Goal: Task Accomplishment & Management: Manage account settings

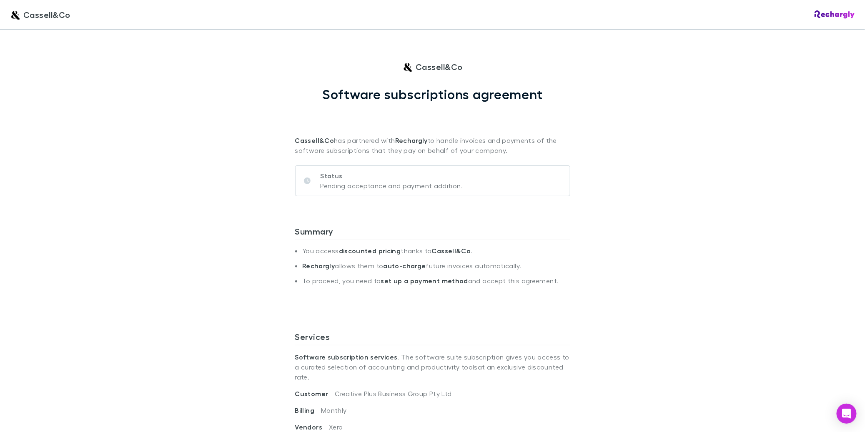
scroll to position [7, 0]
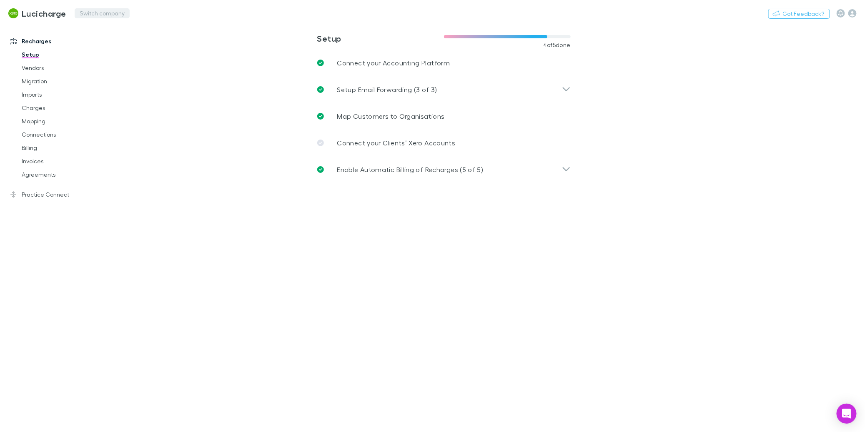
click at [90, 13] on button "Switch company" at bounding box center [102, 13] width 55 height 10
type input "*"
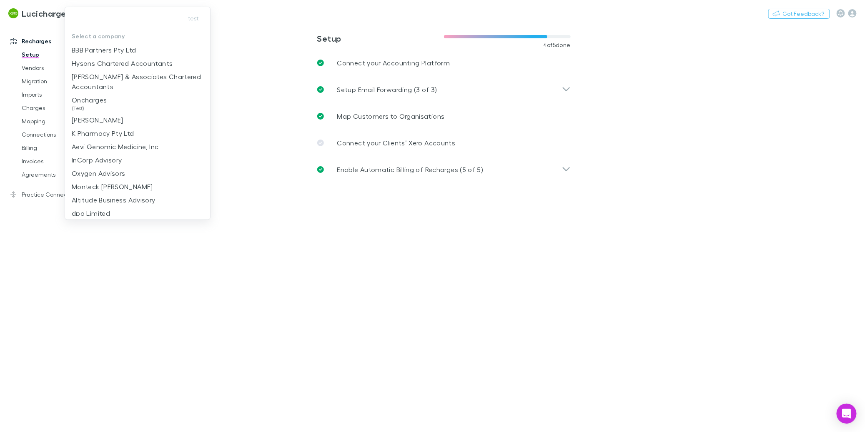
type input "*"
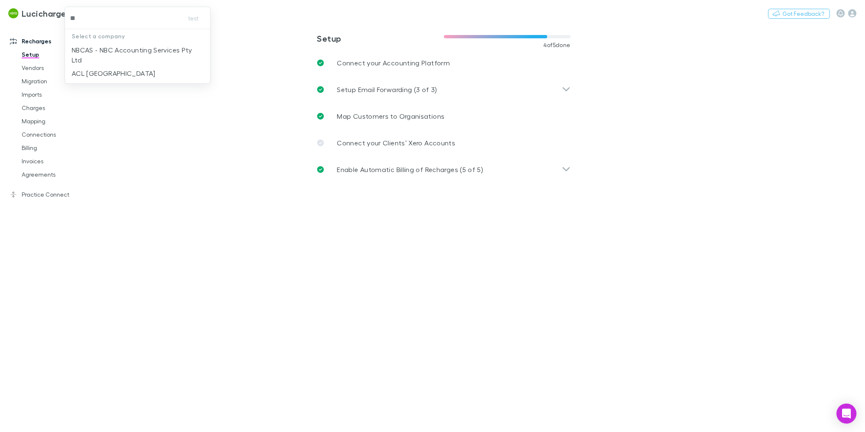
type input "***"
click at [152, 57] on p "NBCAS - NBC Accounting Services Pty Ltd" at bounding box center [138, 55] width 132 height 20
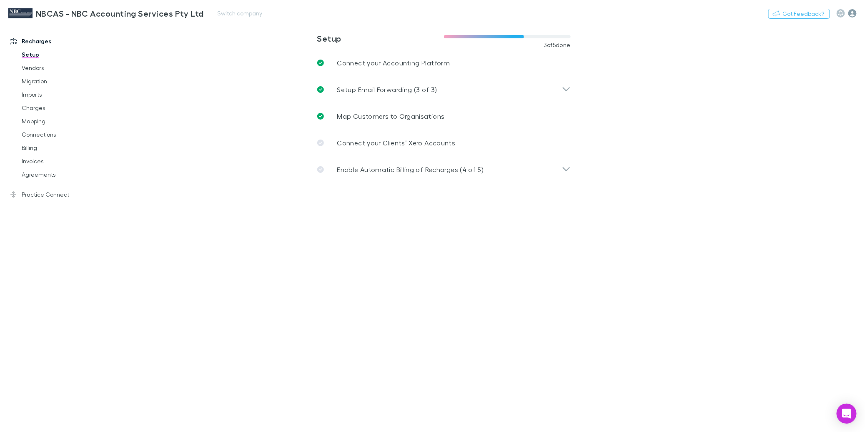
click at [853, 14] on icon "button" at bounding box center [852, 13] width 8 height 8
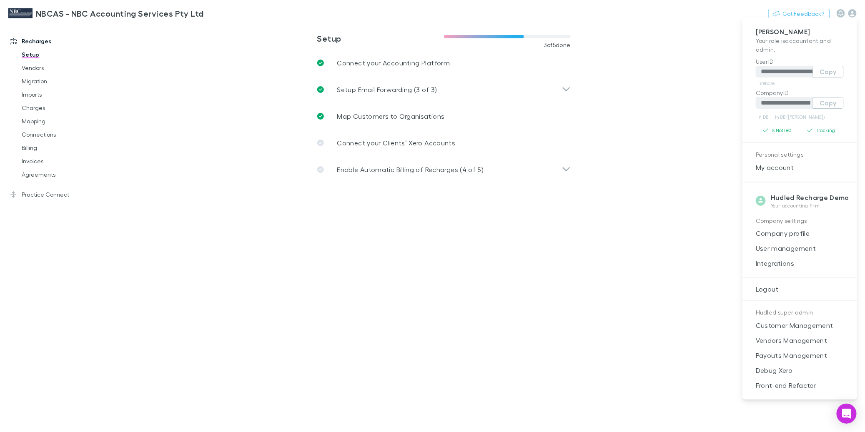
click at [790, 261] on span "Integrations" at bounding box center [799, 263] width 101 height 10
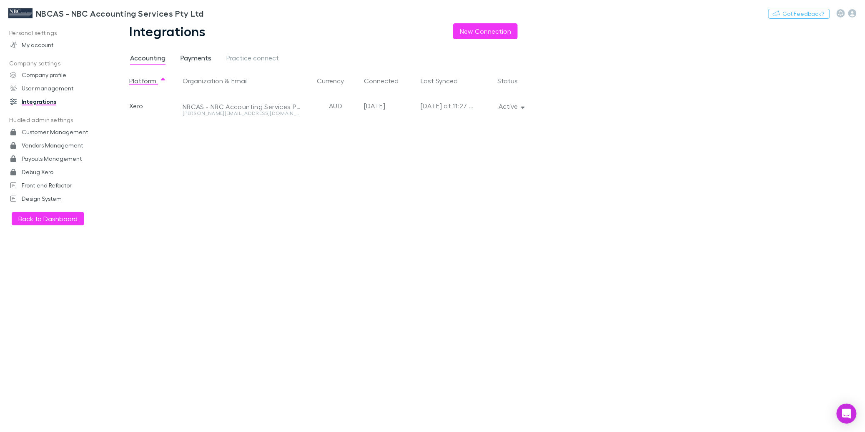
click at [193, 60] on span "Payments" at bounding box center [195, 59] width 31 height 11
click at [74, 12] on h3 "NBCAS - NBC Accounting Services Pty Ltd" at bounding box center [120, 13] width 168 height 10
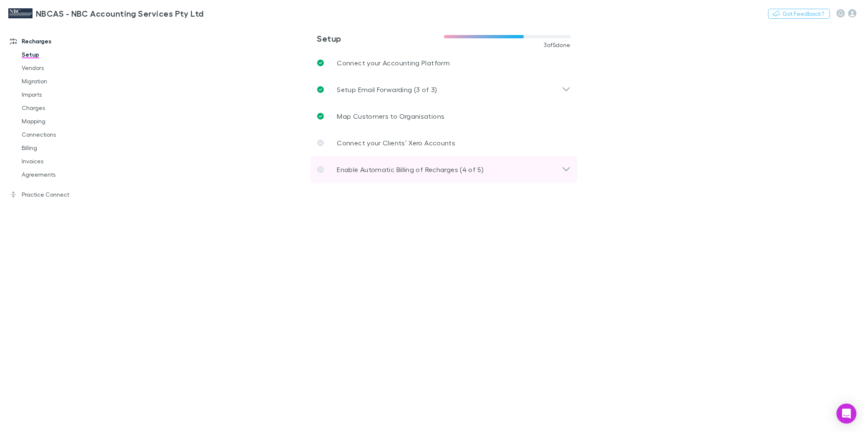
click at [373, 171] on p "Enable Automatic Billing of Recharges (4 of 5)" at bounding box center [410, 170] width 147 height 10
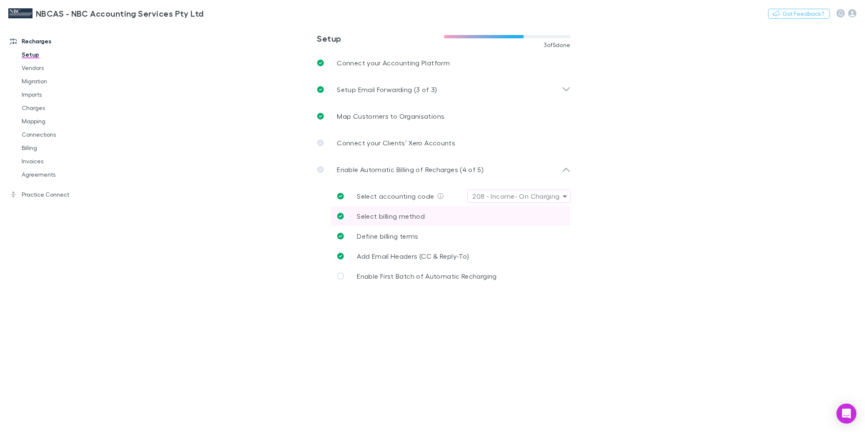
click at [417, 222] on link "Select billing method" at bounding box center [450, 216] width 240 height 20
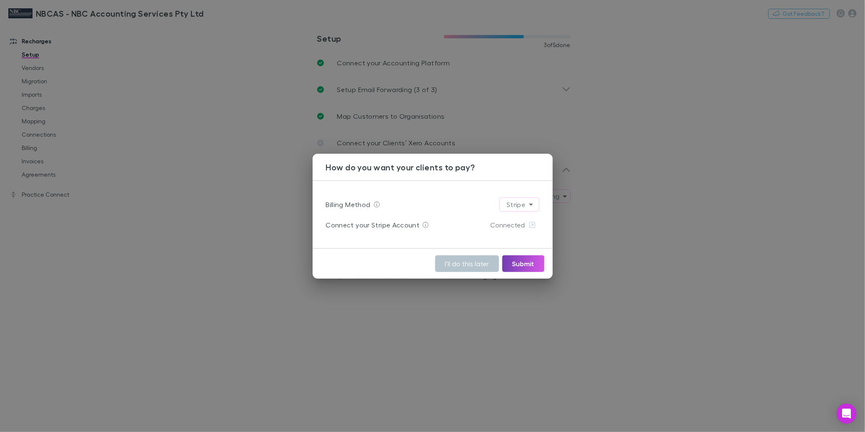
click at [520, 264] on button "Submit" at bounding box center [523, 263] width 42 height 17
drag, startPoint x: 147, startPoint y: 201, endPoint x: 55, endPoint y: 183, distance: 94.2
click at [147, 201] on div "How do you want your clients to pay? Billing Method Stripe ****** Connect your …" at bounding box center [432, 216] width 865 height 432
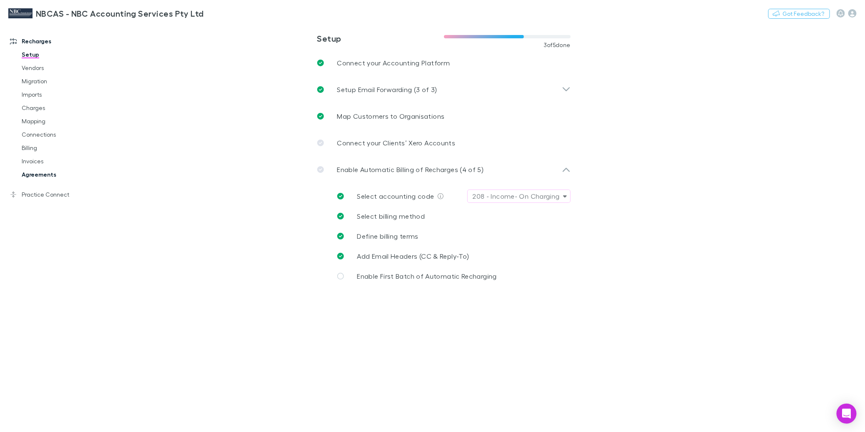
click at [40, 176] on link "Agreements" at bounding box center [60, 174] width 94 height 13
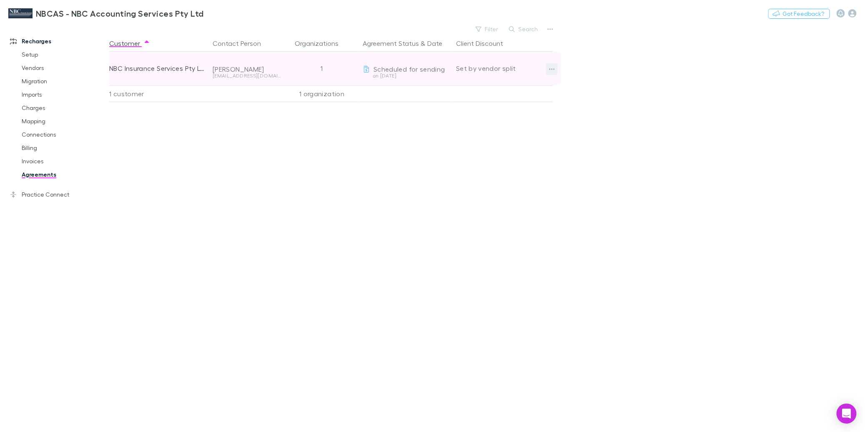
click at [550, 69] on icon "button" at bounding box center [552, 69] width 6 height 7
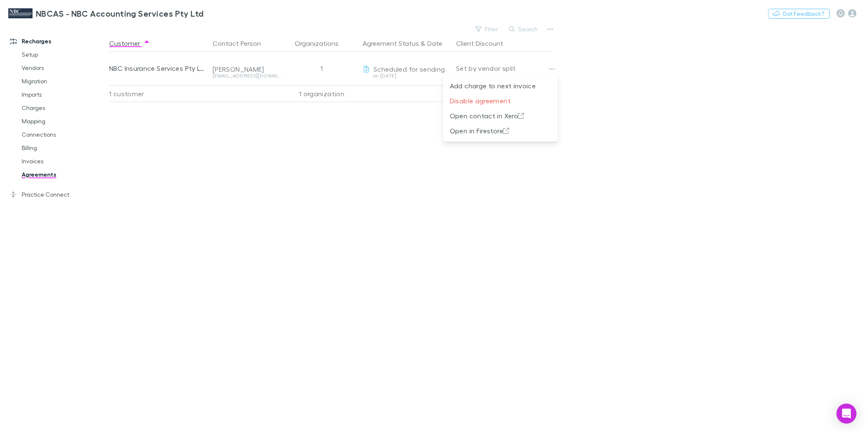
drag, startPoint x: 349, startPoint y: 141, endPoint x: 168, endPoint y: 171, distance: 183.2
click at [347, 141] on div at bounding box center [432, 216] width 865 height 432
click at [37, 158] on link "Invoices" at bounding box center [60, 161] width 94 height 13
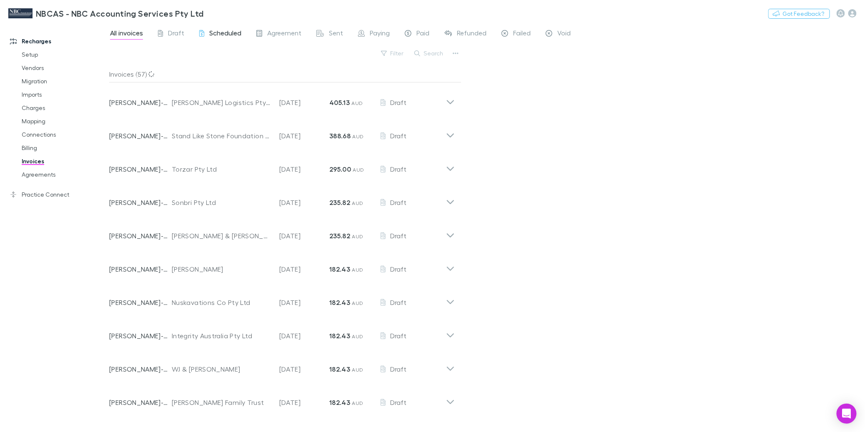
click at [227, 31] on span "Scheduled" at bounding box center [225, 34] width 32 height 11
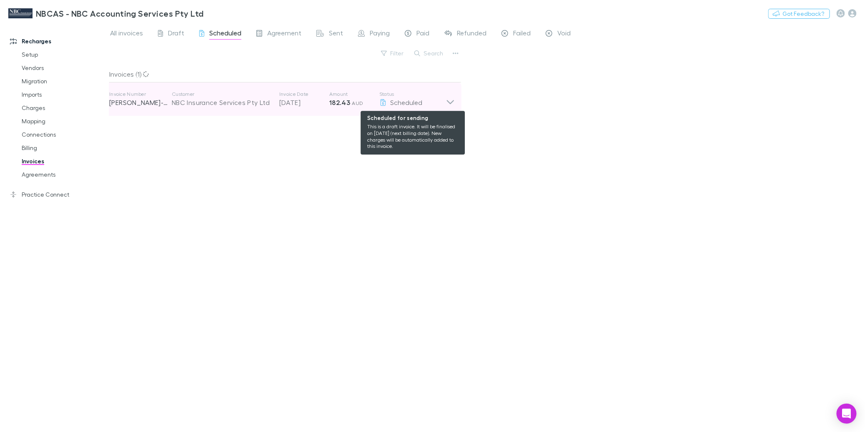
click at [443, 105] on div "Scheduled" at bounding box center [412, 102] width 67 height 10
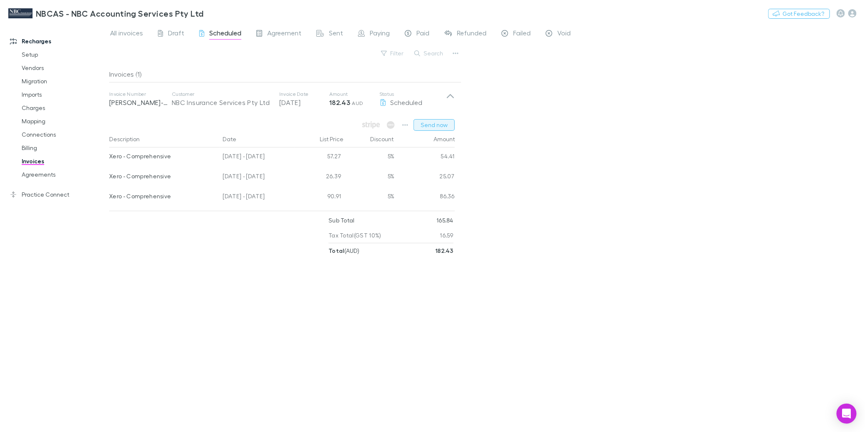
click at [445, 124] on button "Send now" at bounding box center [433, 125] width 41 height 12
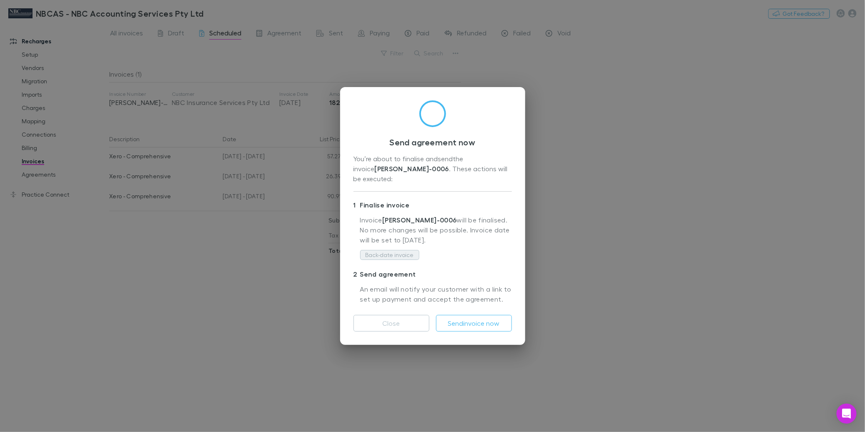
click at [408, 250] on button "Back-date invoice" at bounding box center [389, 255] width 59 height 10
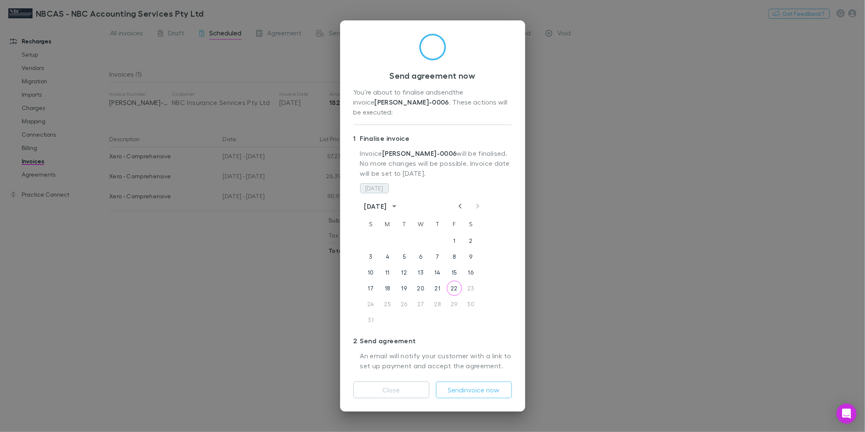
click at [378, 183] on button "[DATE]" at bounding box center [374, 188] width 29 height 10
drag, startPoint x: 469, startPoint y: 379, endPoint x: 451, endPoint y: 227, distance: 153.1
click at [469, 382] on button "Send invoice now" at bounding box center [474, 390] width 76 height 17
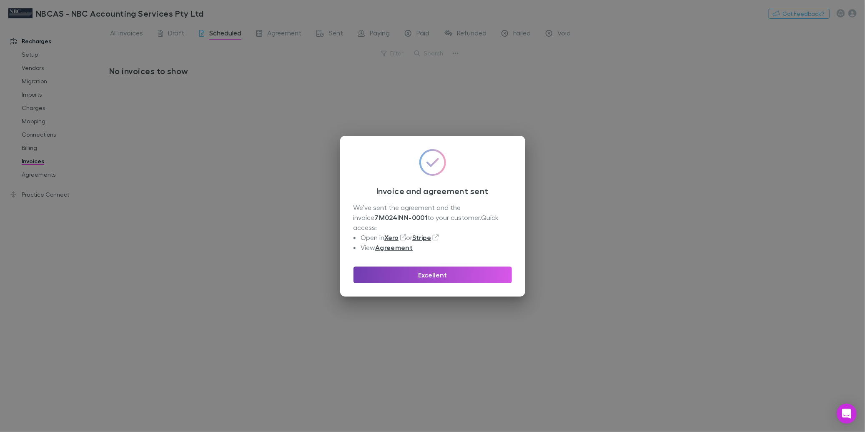
drag, startPoint x: 426, startPoint y: 271, endPoint x: 416, endPoint y: 264, distance: 11.9
click at [426, 271] on button "Excellent" at bounding box center [432, 275] width 158 height 17
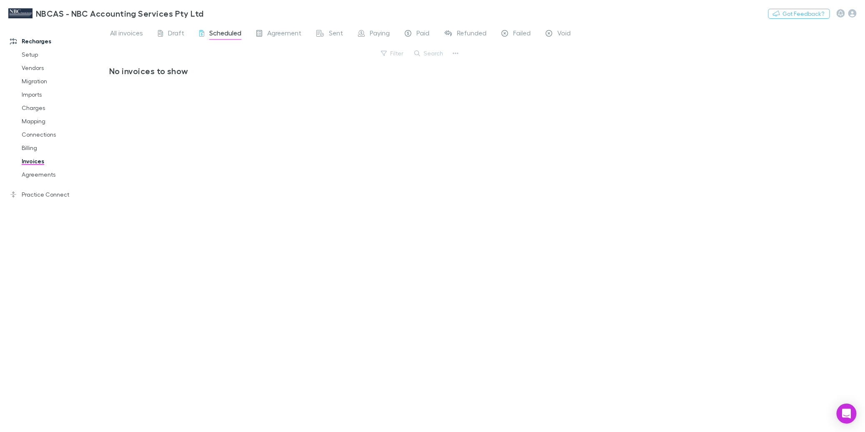
click at [36, 162] on link "Invoices" at bounding box center [60, 161] width 94 height 13
click at [291, 34] on span "Agreement" at bounding box center [284, 34] width 34 height 11
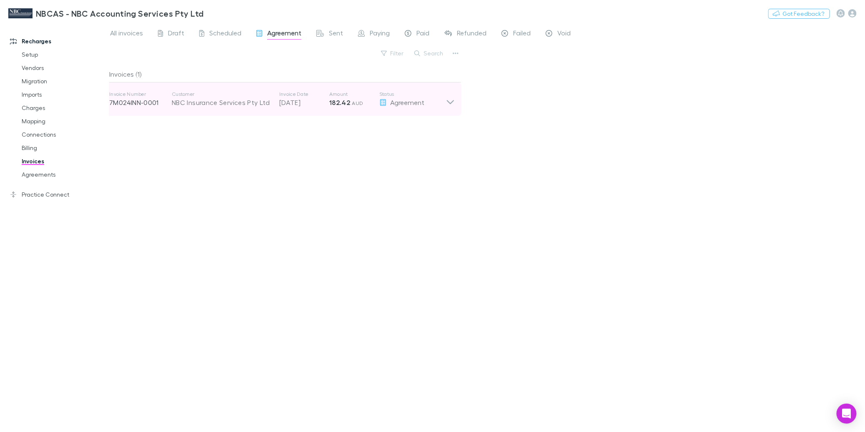
click at [302, 109] on div "Invoice Number 7M024INN-0001 Customer NBC Insurance Services Pty Ltd Invoice Da…" at bounding box center [277, 99] width 337 height 30
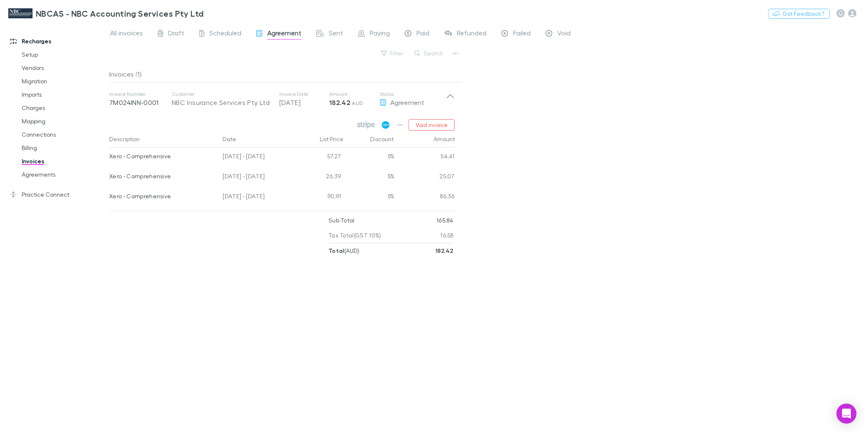
click at [387, 125] on icon at bounding box center [386, 124] width 8 height 7
click at [52, 175] on link "Agreements" at bounding box center [60, 174] width 94 height 13
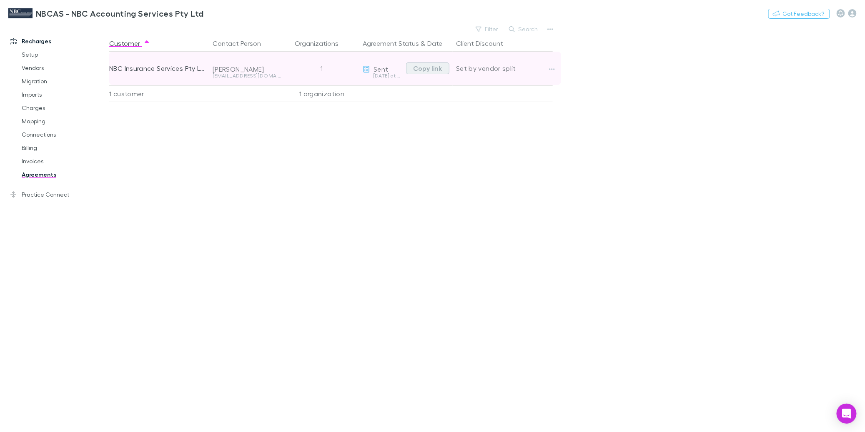
click at [429, 65] on button "Copy link" at bounding box center [427, 68] width 43 height 12
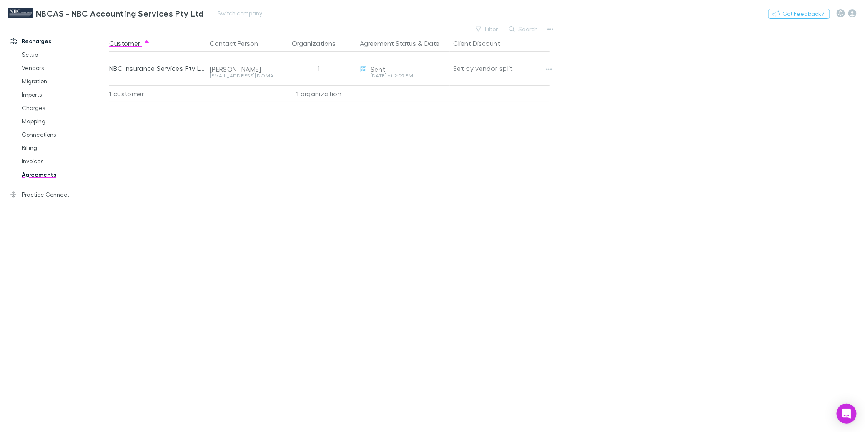
scroll to position [0, 3]
click at [38, 120] on link "Mapping" at bounding box center [60, 121] width 94 height 13
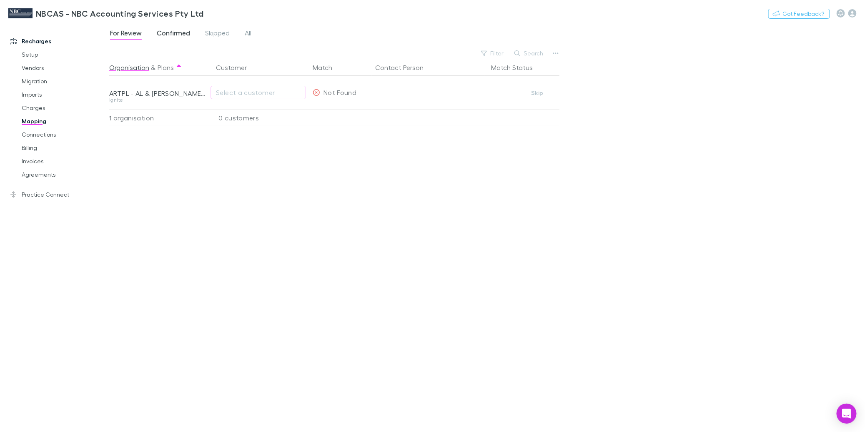
click at [168, 34] on span "Confirmed" at bounding box center [173, 34] width 33 height 11
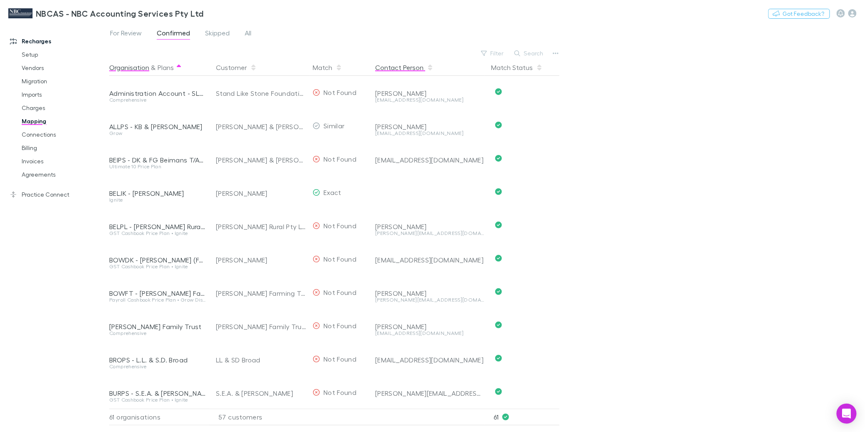
click at [415, 67] on button "Contact Person" at bounding box center [404, 67] width 58 height 17
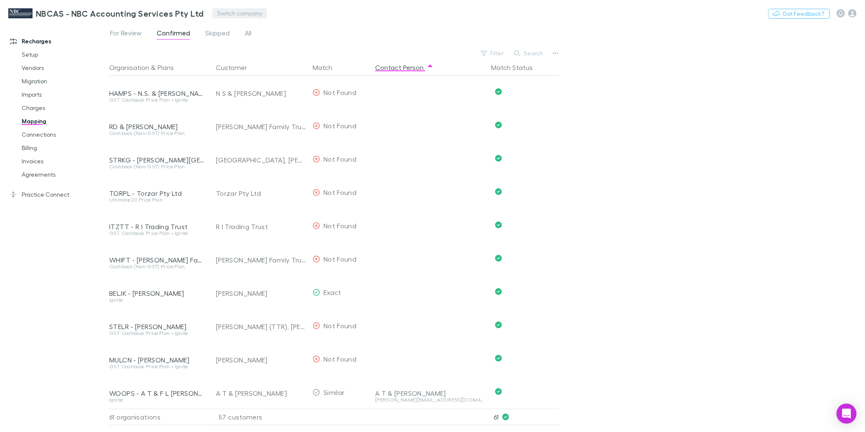
click at [230, 12] on button "Switch company" at bounding box center [239, 13] width 55 height 10
type input "***"
click at [225, 47] on p "DLK Advisory Pty Ltd" at bounding box center [248, 50] width 65 height 10
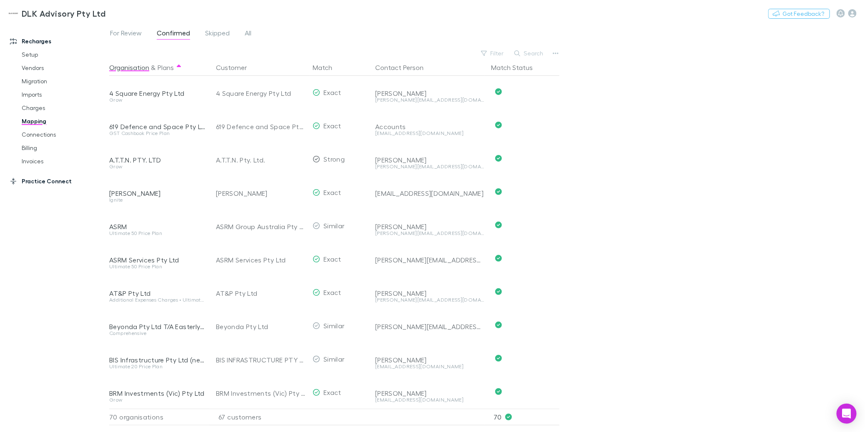
click at [45, 180] on link "Practice Connect" at bounding box center [55, 181] width 106 height 13
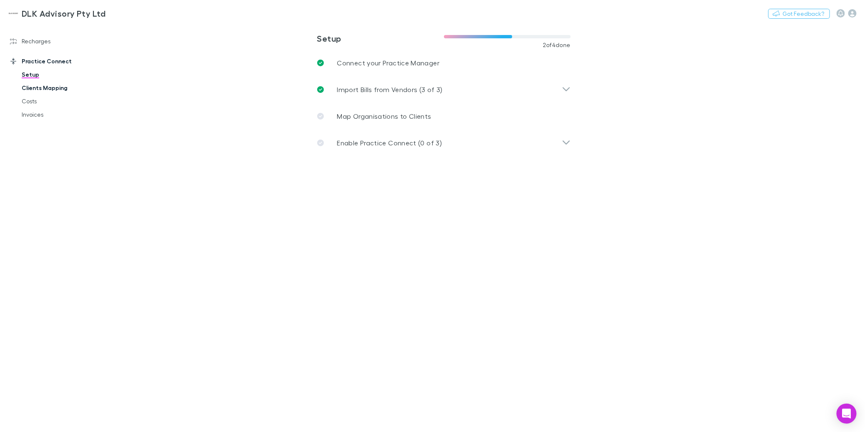
click at [48, 87] on link "Clients Mapping" at bounding box center [60, 87] width 94 height 13
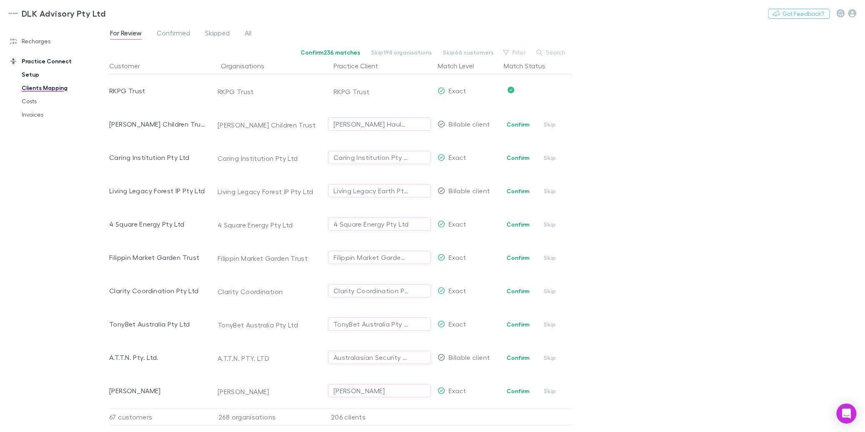
click at [28, 74] on link "Setup" at bounding box center [60, 74] width 94 height 13
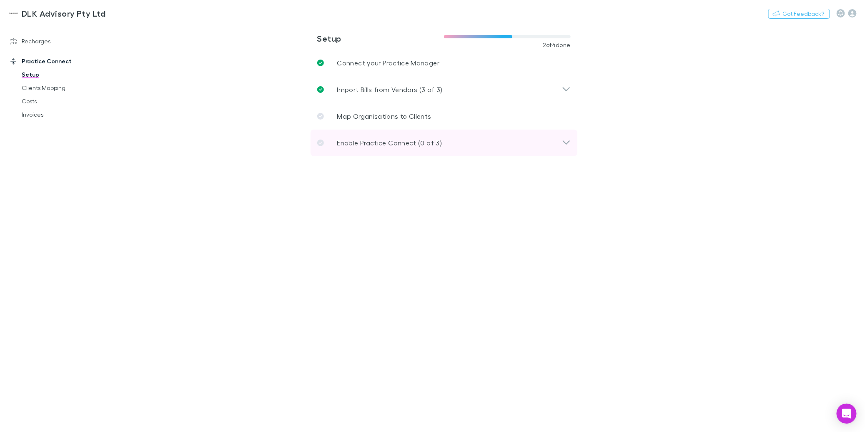
click at [420, 148] on div "Enable Practice Connect (0 of 3)" at bounding box center [443, 143] width 267 height 27
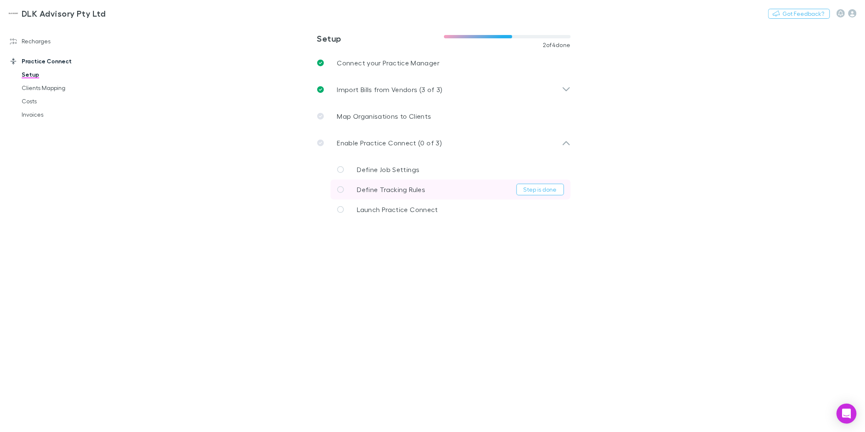
click at [407, 191] on span "Define Tracking Rules" at bounding box center [391, 189] width 68 height 8
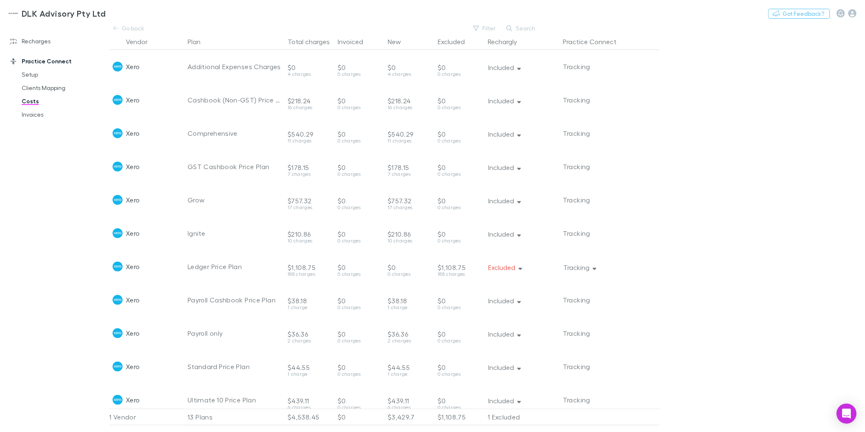
drag, startPoint x: 65, startPoint y: 88, endPoint x: 87, endPoint y: 95, distance: 23.0
click at [65, 89] on link "Clients Mapping" at bounding box center [60, 87] width 94 height 13
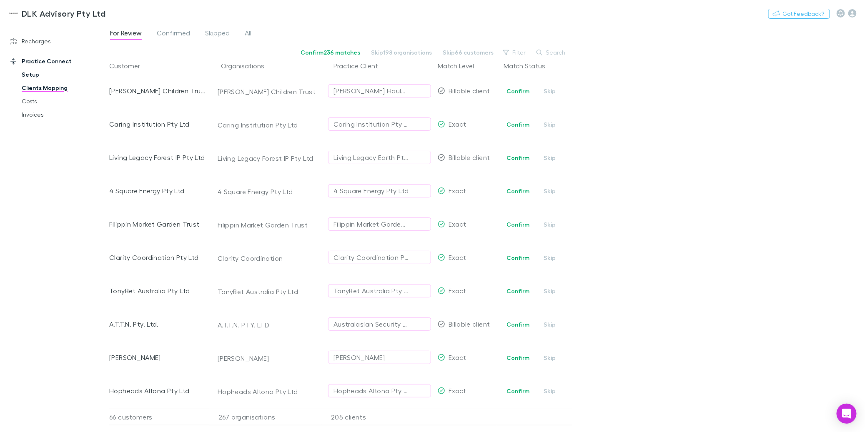
click at [27, 71] on link "Setup" at bounding box center [60, 74] width 94 height 13
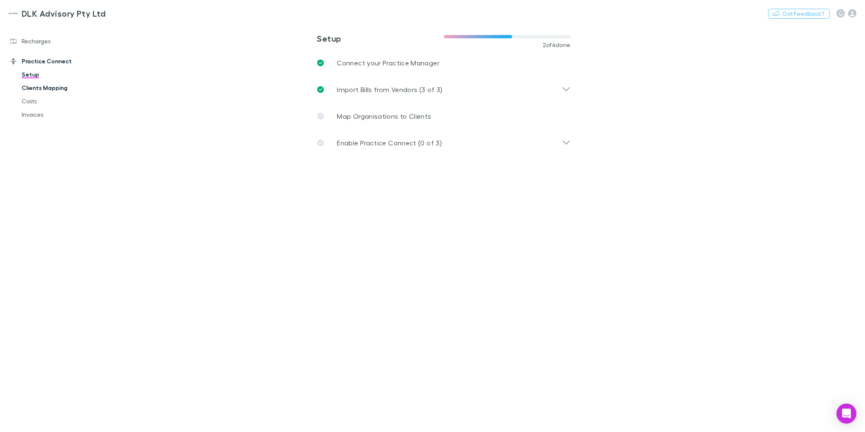
click at [32, 86] on link "Clients Mapping" at bounding box center [60, 87] width 94 height 13
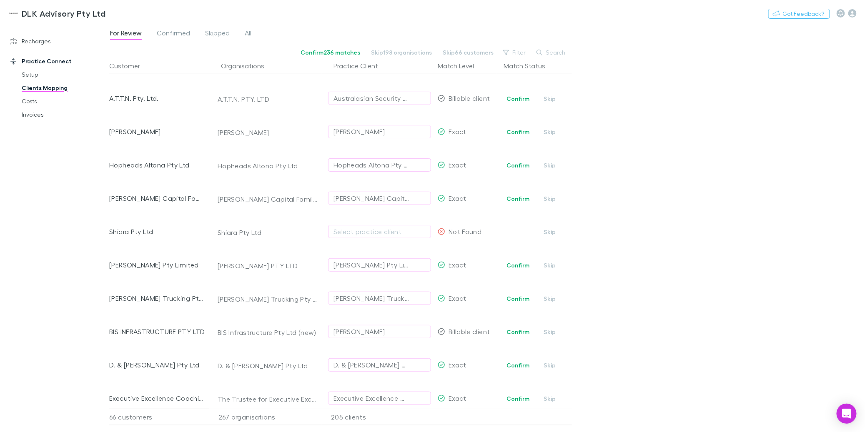
scroll to position [225, 0]
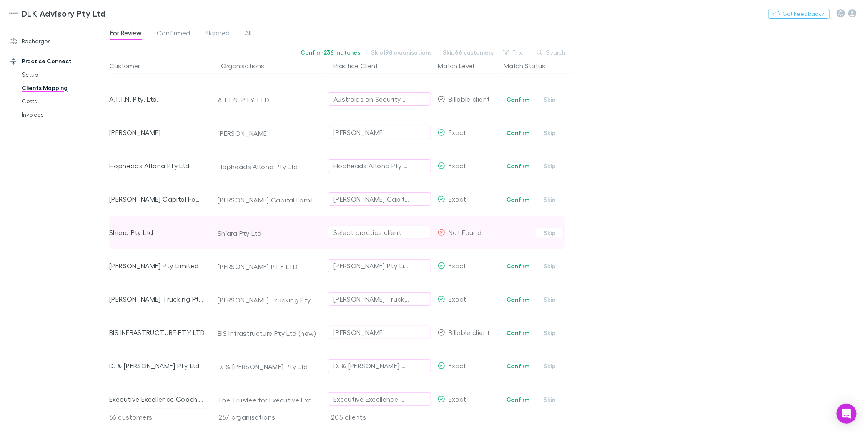
click at [344, 230] on div "Select practice client" at bounding box center [379, 232] width 92 height 10
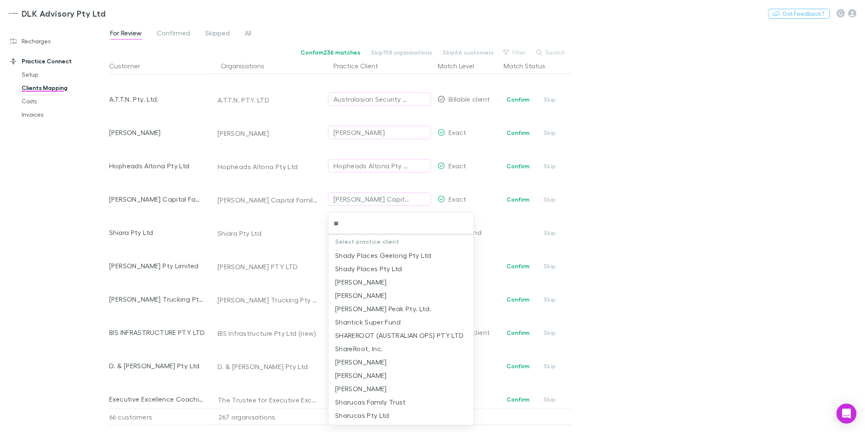
type input "*"
click at [645, 209] on div at bounding box center [432, 216] width 865 height 432
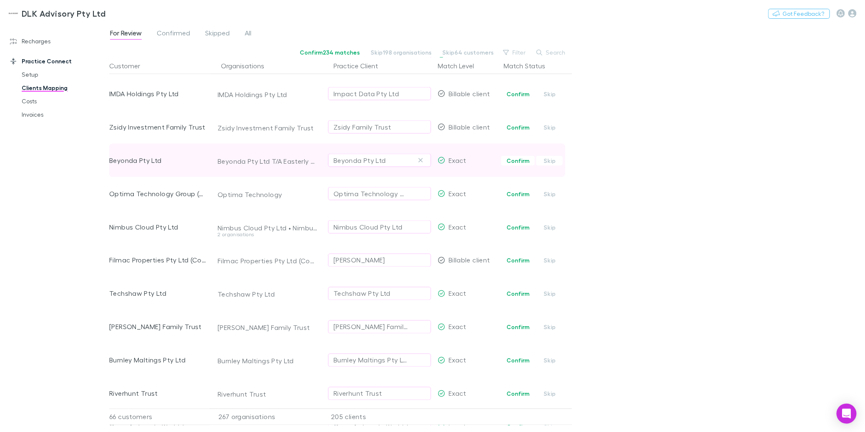
scroll to position [0, 0]
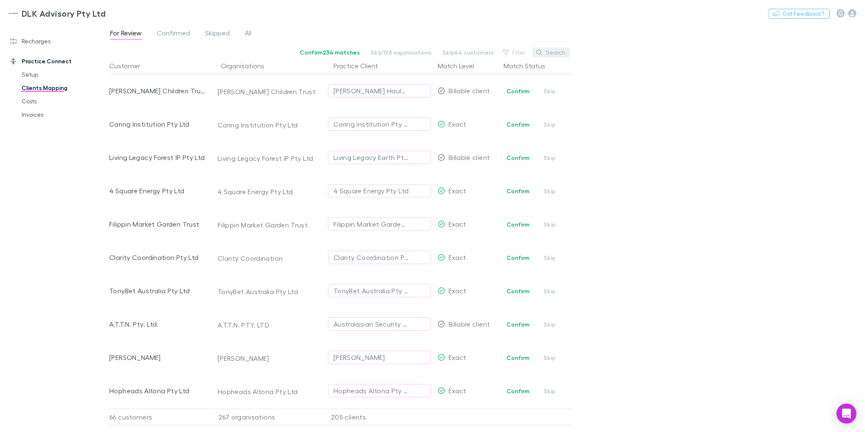
click at [550, 52] on button "Search" at bounding box center [551, 52] width 38 height 10
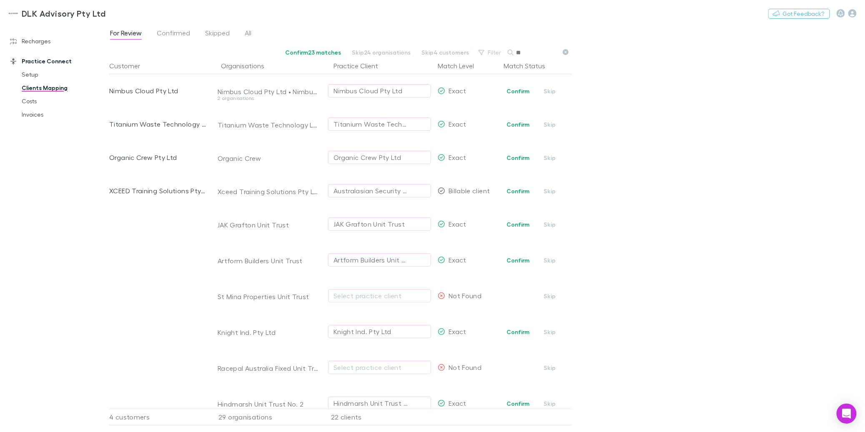
type input "*"
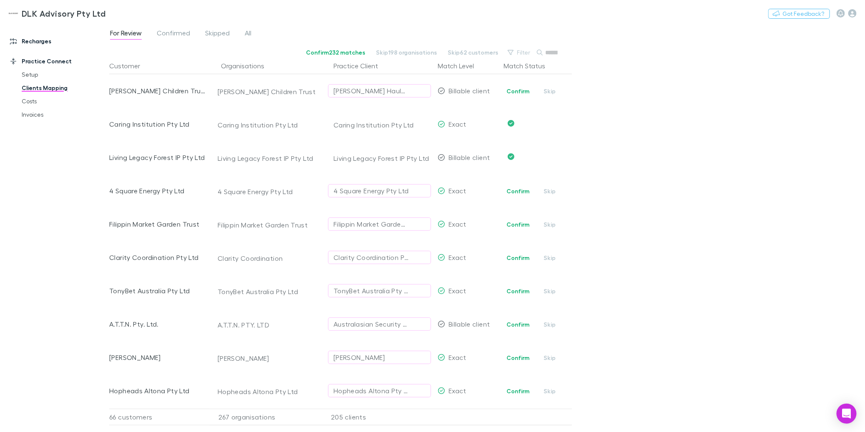
click at [35, 42] on link "Recharges" at bounding box center [55, 41] width 106 height 13
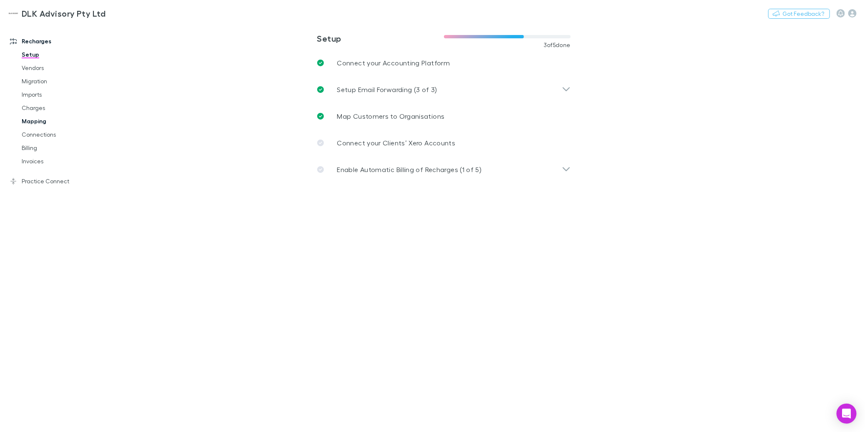
click at [27, 125] on link "Mapping" at bounding box center [60, 121] width 94 height 13
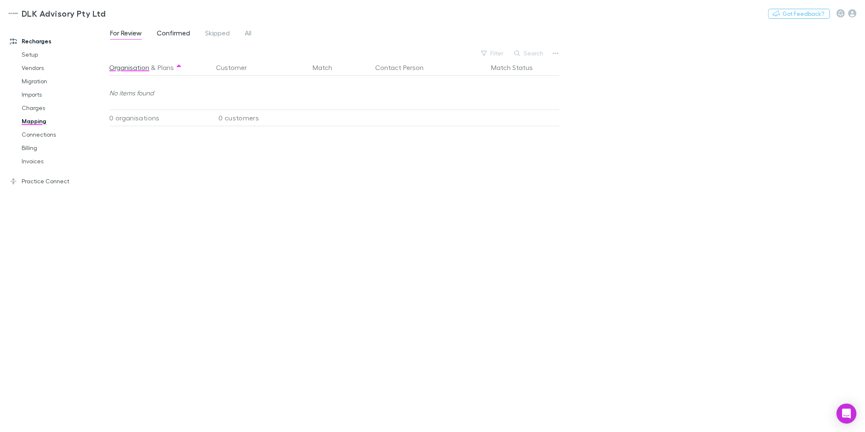
click at [184, 35] on span "Confirmed" at bounding box center [173, 34] width 33 height 11
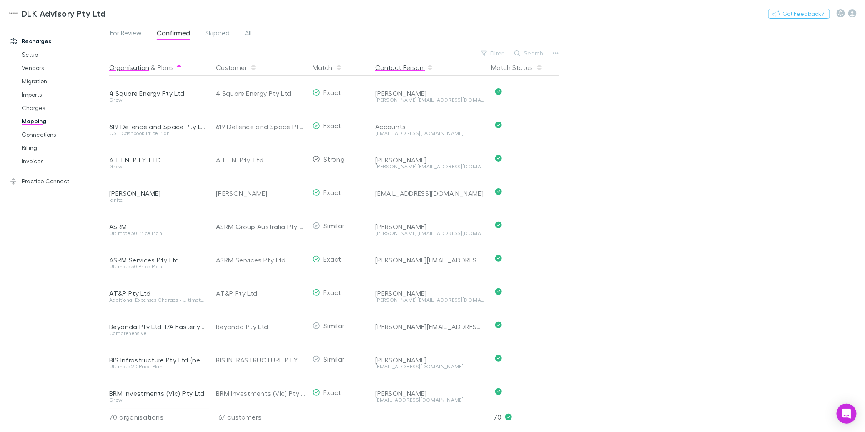
click at [407, 66] on button "Contact Person" at bounding box center [404, 67] width 58 height 17
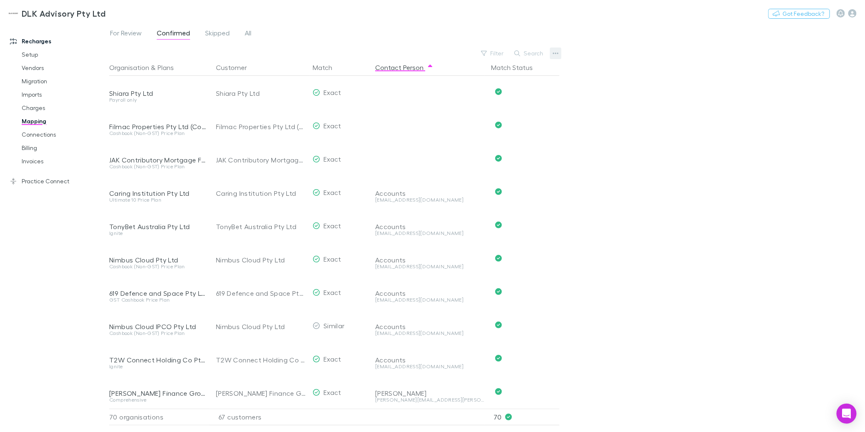
click at [558, 52] on icon "button" at bounding box center [555, 53] width 6 height 7
click at [624, 143] on div at bounding box center [432, 216] width 865 height 432
click at [532, 53] on button "Search" at bounding box center [529, 53] width 38 height 10
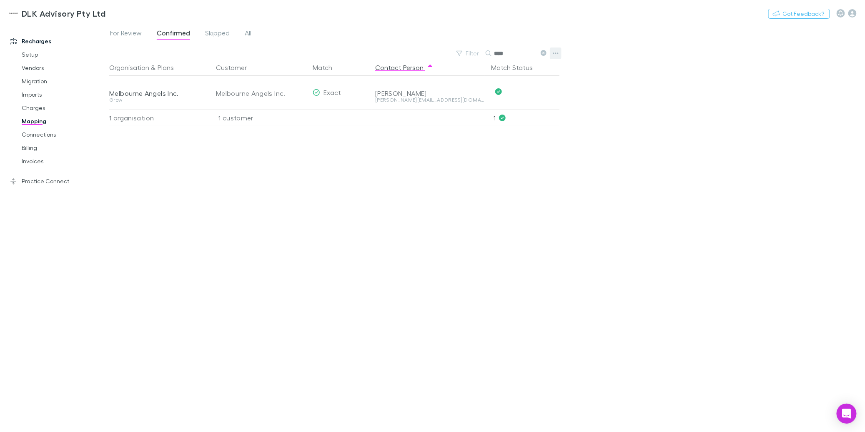
type input "****"
click at [554, 53] on icon "button" at bounding box center [555, 53] width 6 height 7
click at [517, 135] on p "Re-sync contacts" at bounding box center [503, 132] width 101 height 10
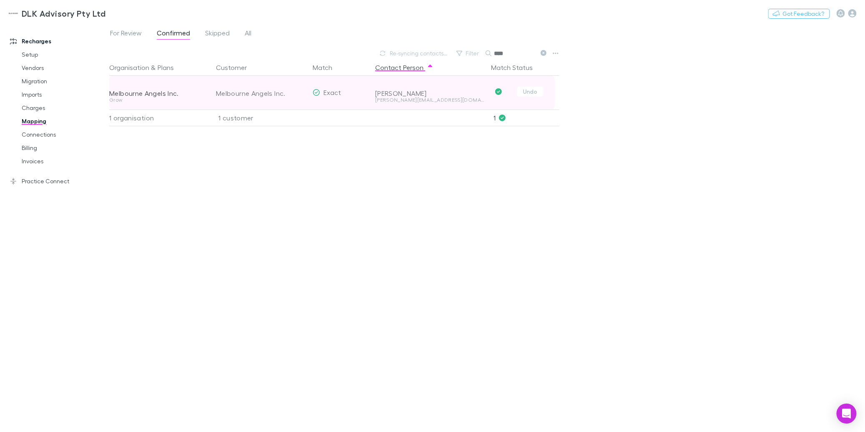
click at [391, 101] on div "[PERSON_NAME][EMAIL_ADDRESS][DOMAIN_NAME]" at bounding box center [429, 99] width 109 height 5
click at [388, 101] on div "[PERSON_NAME][EMAIL_ADDRESS][DOMAIN_NAME]" at bounding box center [429, 99] width 109 height 5
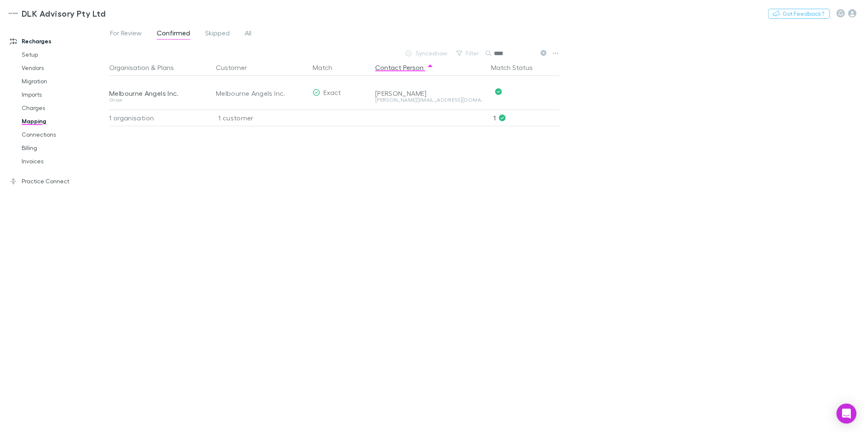
click at [245, 52] on div "Synced now Filter Search ****" at bounding box center [335, 53] width 452 height 12
